Goal: Information Seeking & Learning: Learn about a topic

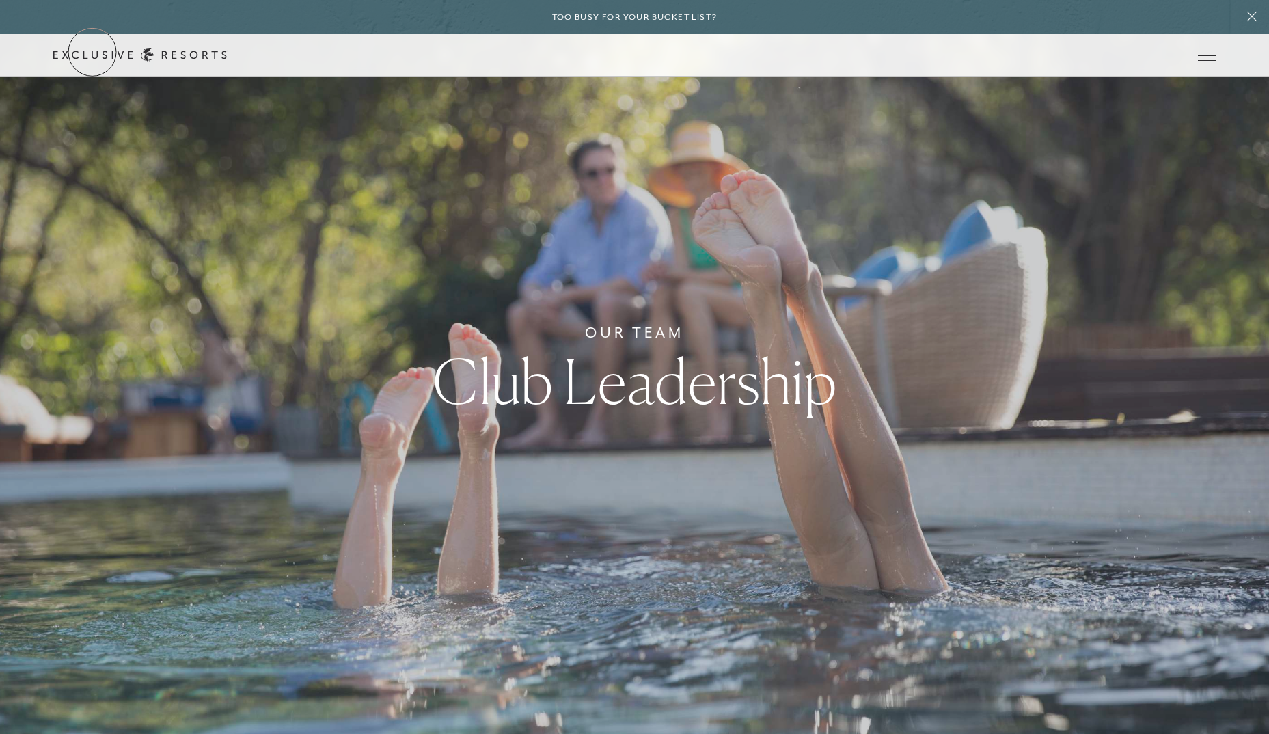
drag, startPoint x: 92, startPoint y: 52, endPoint x: 126, endPoint y: 81, distance: 44.6
click at [0, 0] on link "Get Started" at bounding box center [0, 0] width 0 height 0
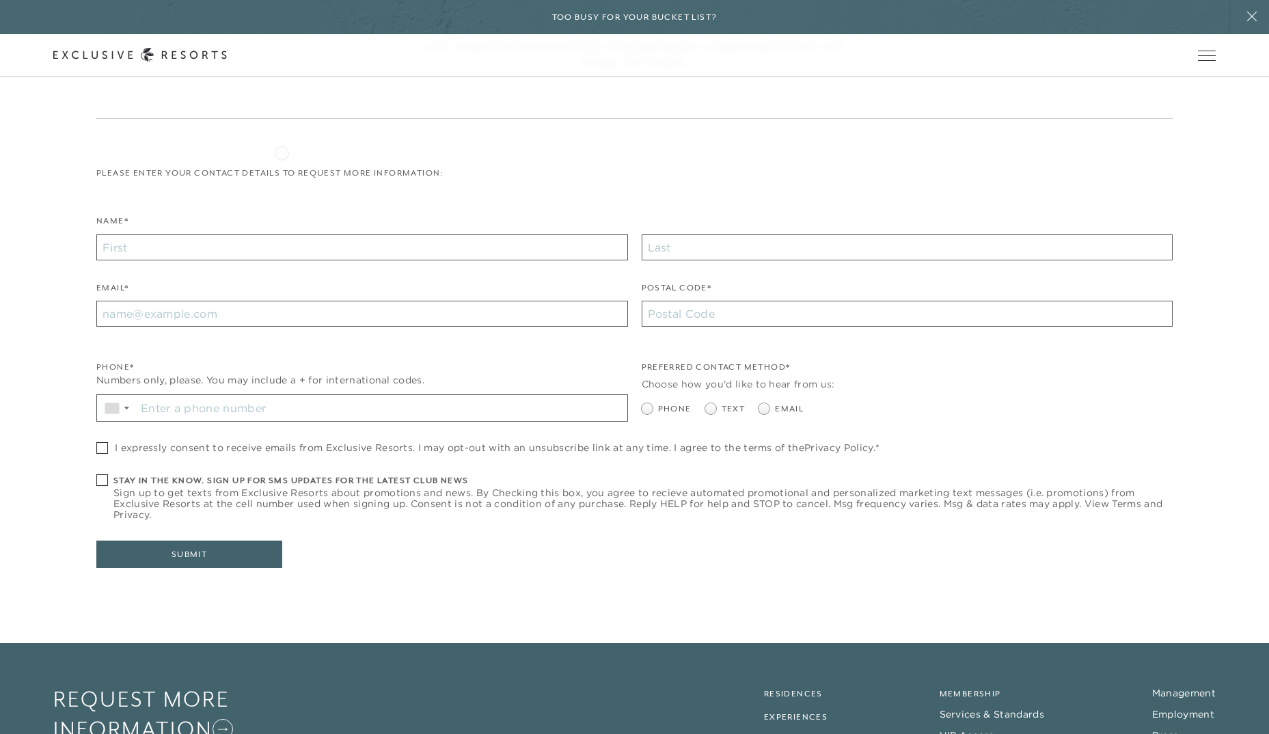
scroll to position [372, 0]
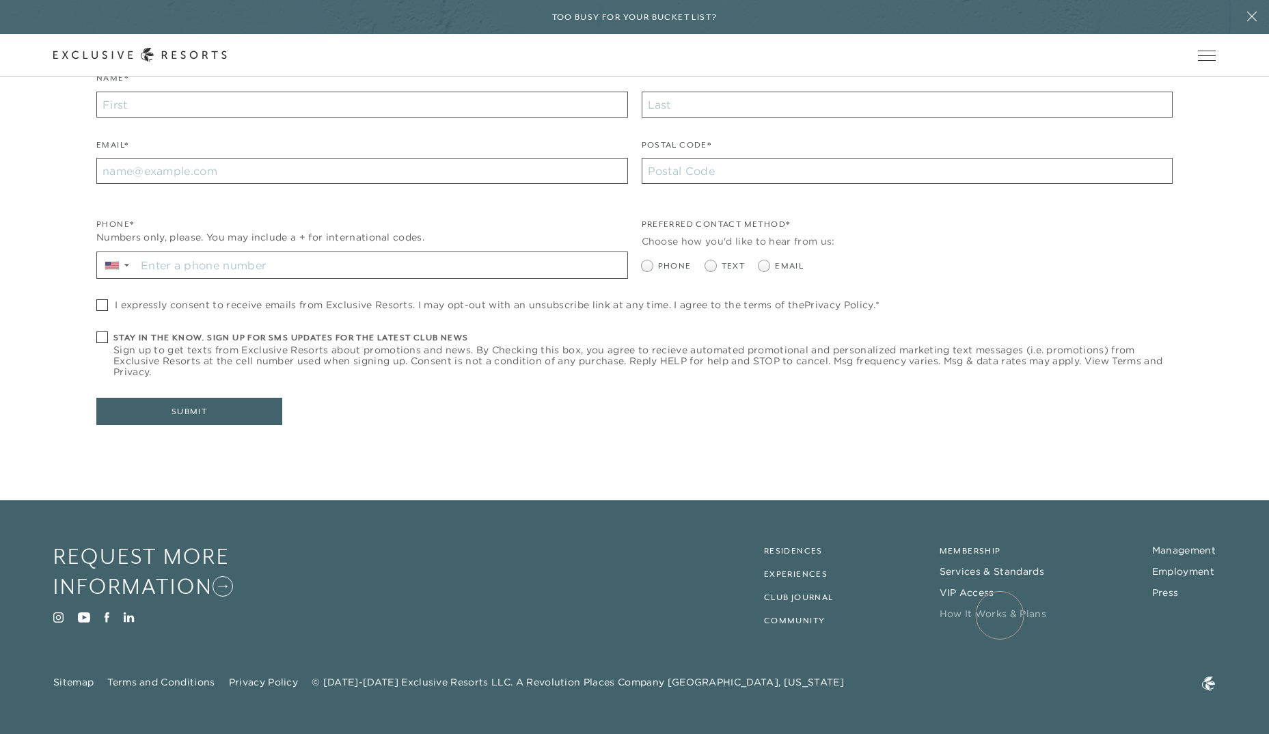
click at [999, 615] on link "How It Works & Plans" at bounding box center [992, 613] width 107 height 12
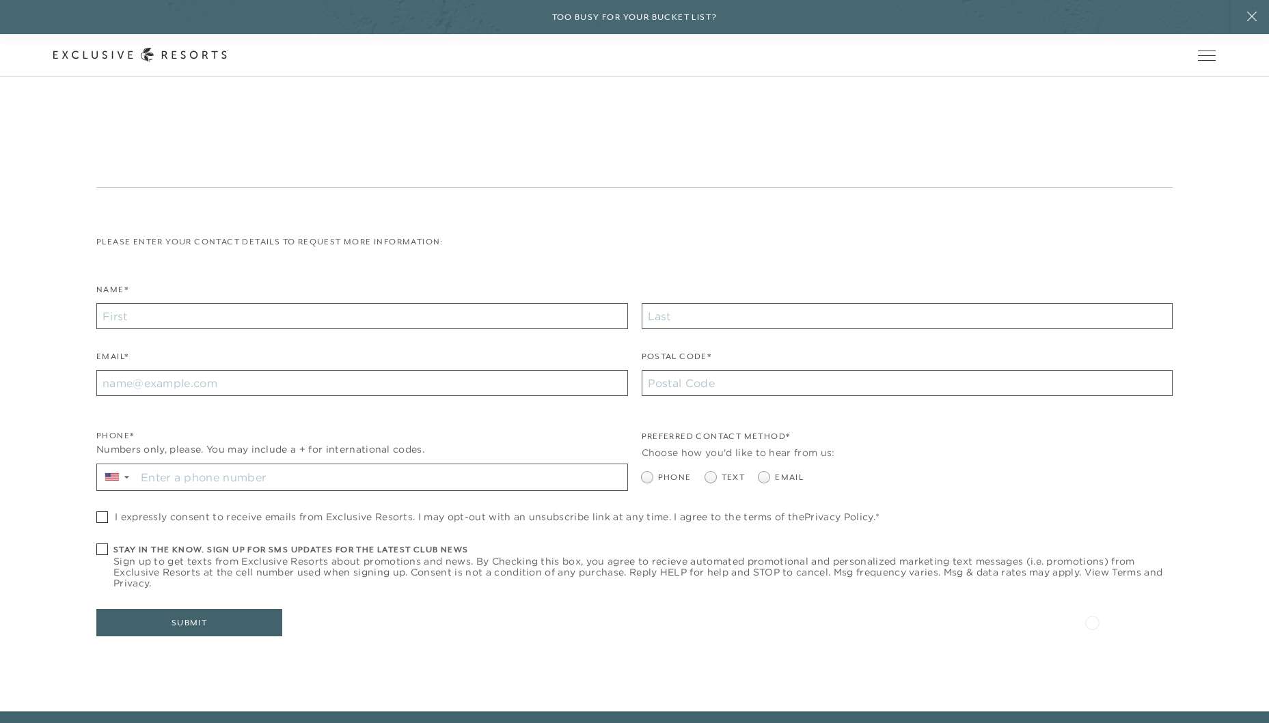
scroll to position [6607, 0]
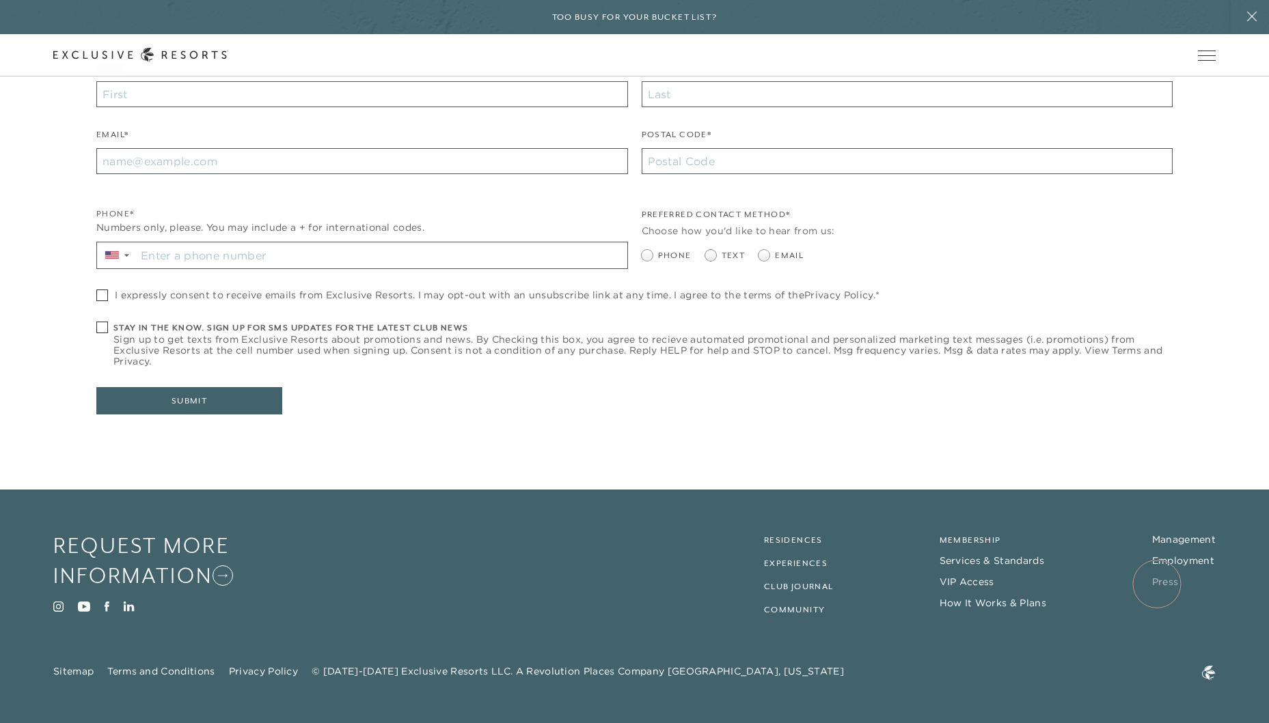
click at [1157, 584] on link "Press" at bounding box center [1165, 582] width 27 height 12
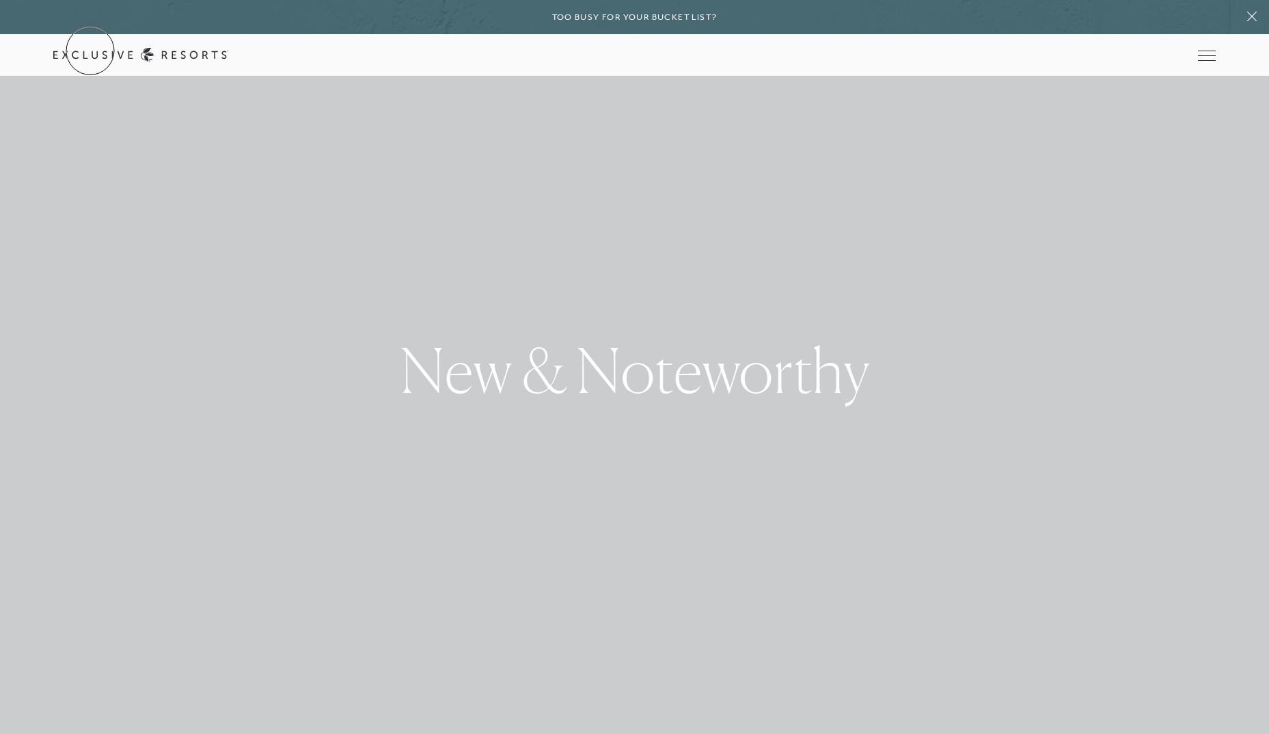
click at [0, 0] on link "Get Started" at bounding box center [0, 0] width 0 height 0
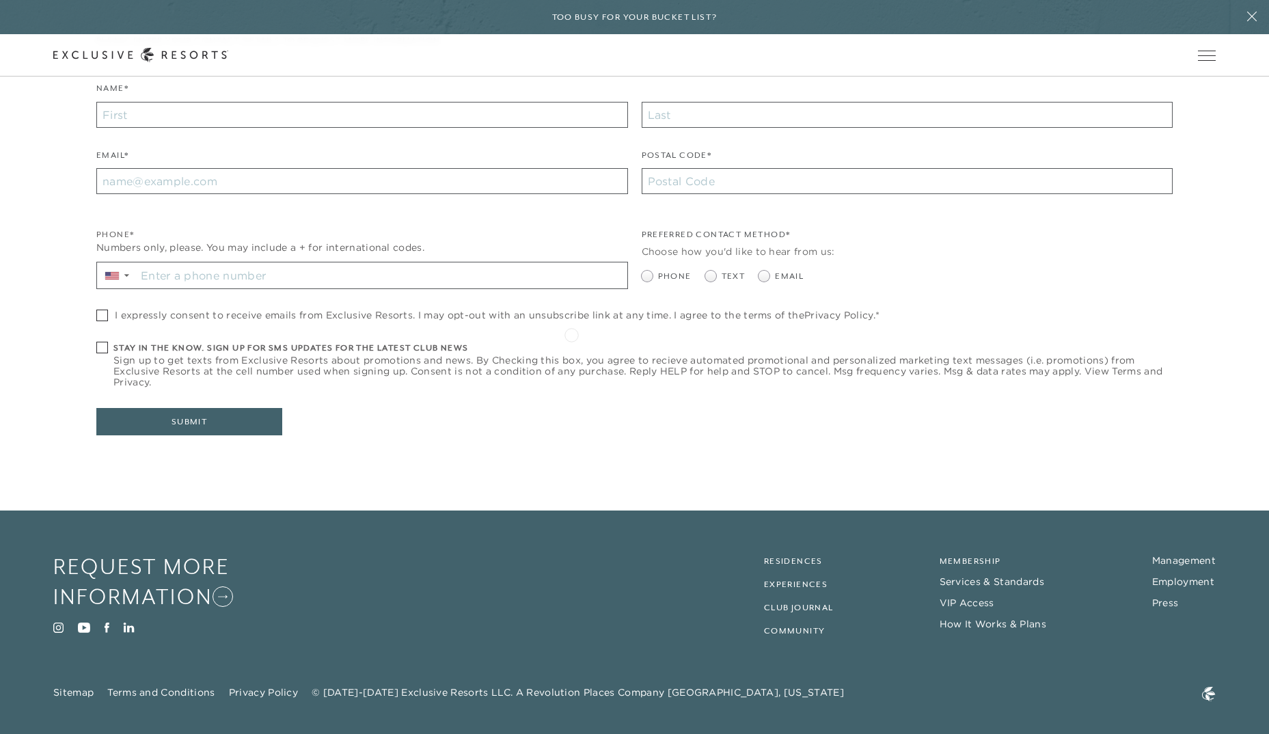
scroll to position [372, 0]
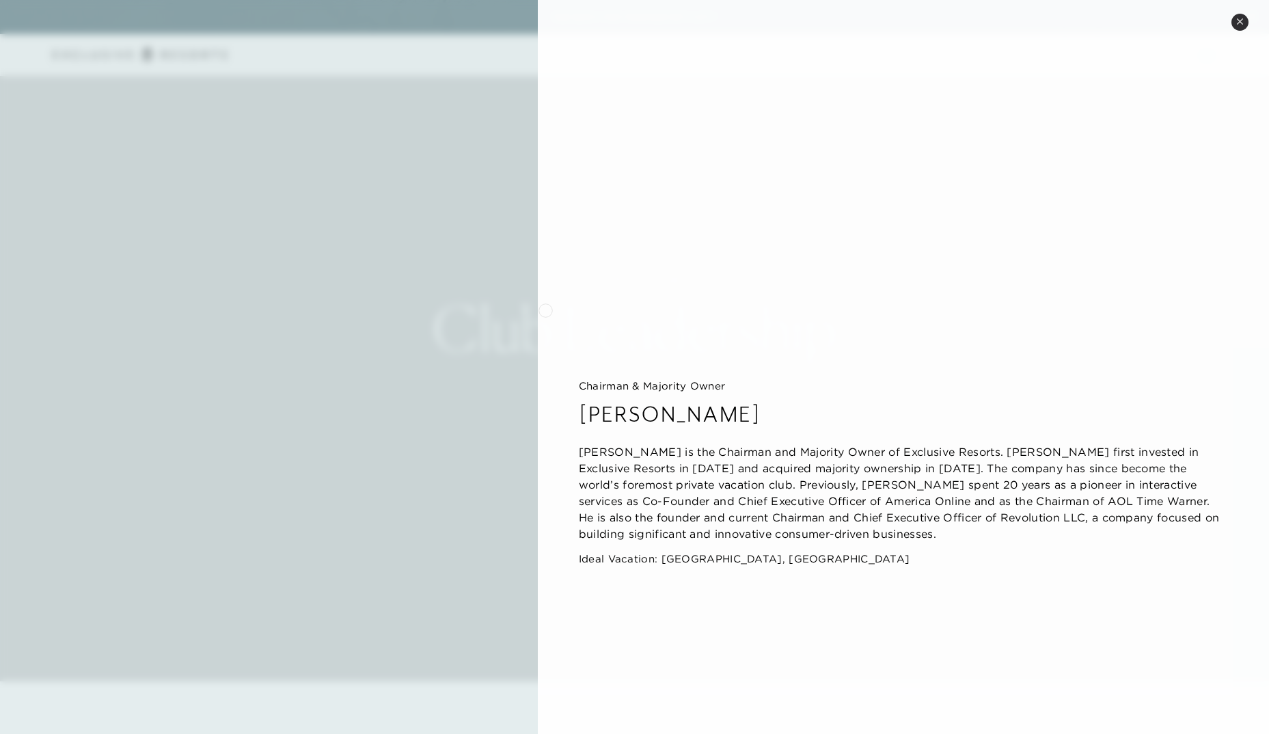
scroll to position [137, 0]
